Goal: Information Seeking & Learning: Understand process/instructions

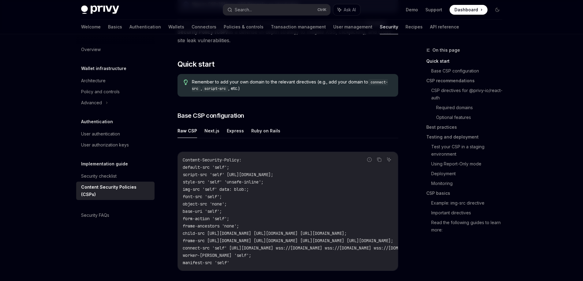
scroll to position [122, 0]
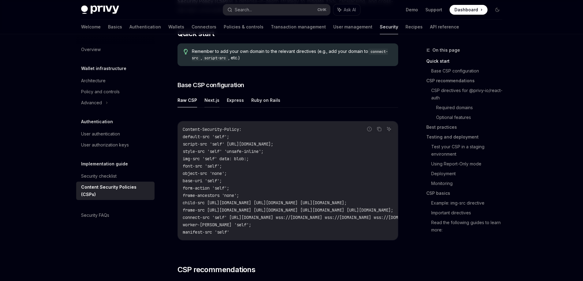
click at [209, 102] on button "Next.js" at bounding box center [212, 100] width 15 height 14
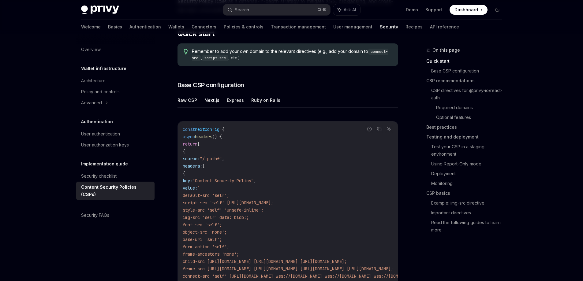
click at [187, 103] on button "Raw CSP" at bounding box center [188, 100] width 20 height 14
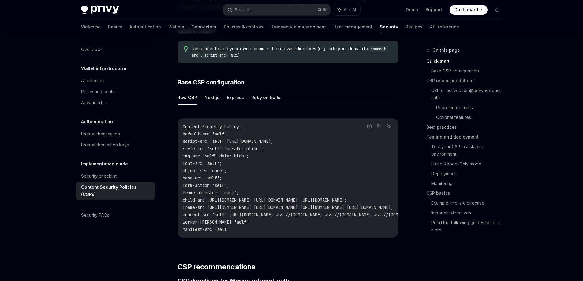
scroll to position [122, 0]
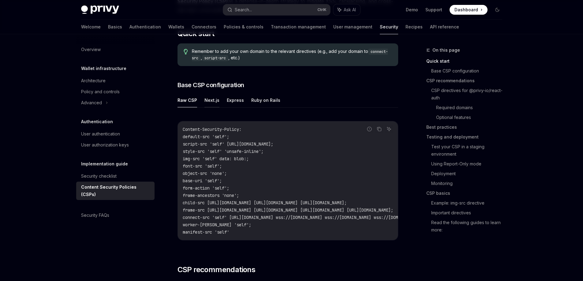
click at [217, 100] on button "Next.js" at bounding box center [212, 100] width 15 height 14
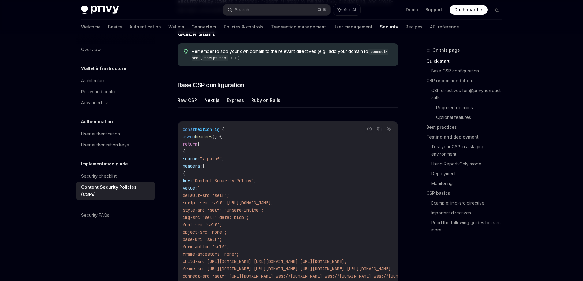
click at [230, 100] on button "Express" at bounding box center [235, 100] width 17 height 14
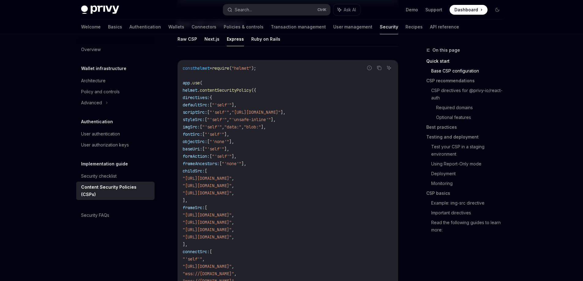
scroll to position [153, 0]
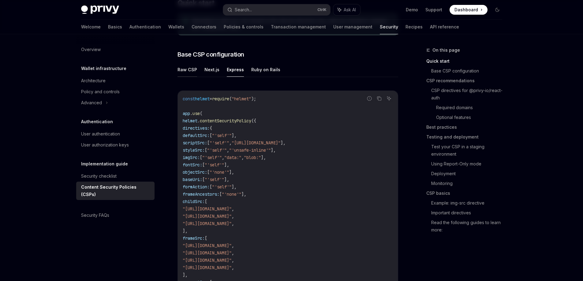
click at [190, 70] on button "Raw CSP" at bounding box center [188, 69] width 20 height 14
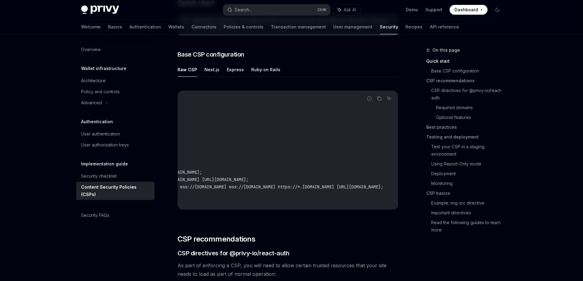
scroll to position [0, 301]
click at [380, 99] on icon "Copy the contents from the code block" at bounding box center [379, 98] width 5 height 5
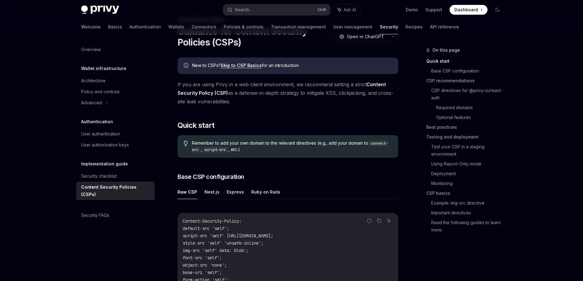
scroll to position [61, 0]
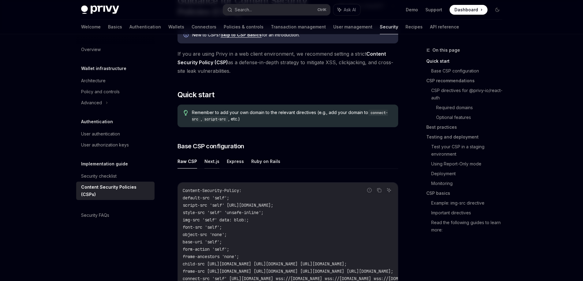
click at [213, 162] on button "Next.js" at bounding box center [212, 161] width 15 height 14
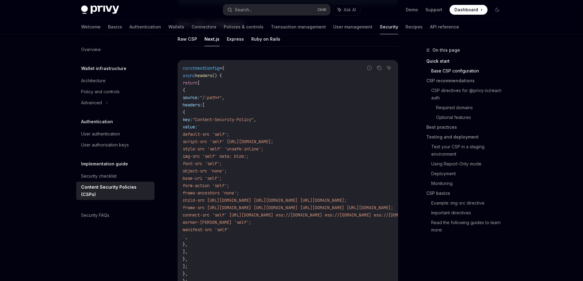
scroll to position [153, 0]
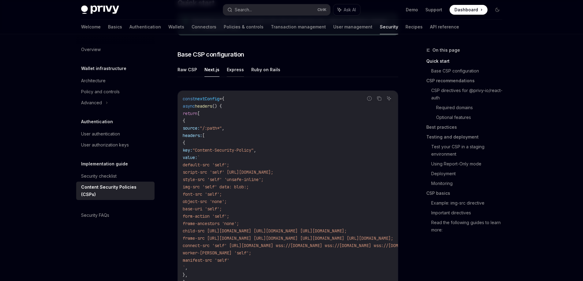
click at [227, 66] on button "Express" at bounding box center [235, 69] width 17 height 14
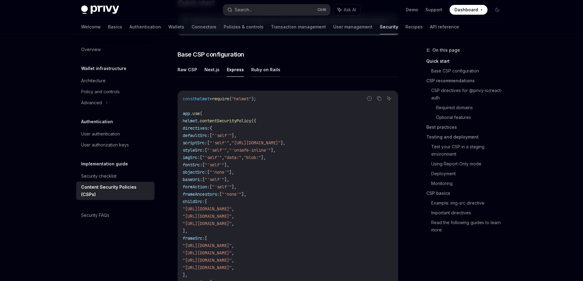
click at [258, 70] on button "Ruby on Rails" at bounding box center [265, 69] width 29 height 14
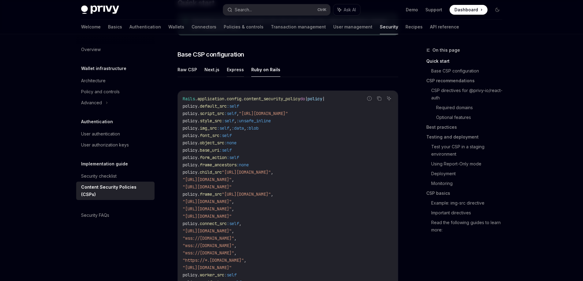
click at [235, 72] on button "Express" at bounding box center [235, 69] width 17 height 14
type textarea "*"
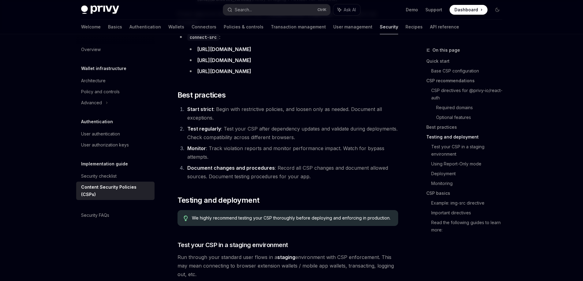
scroll to position [980, 0]
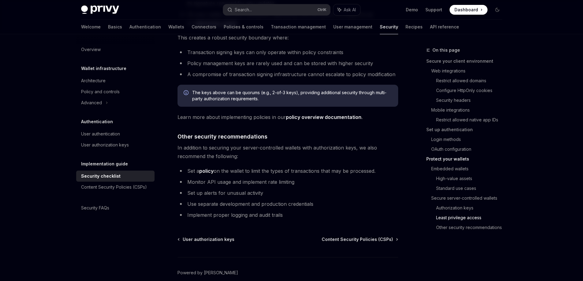
scroll to position [1381, 0]
